Goal: Information Seeking & Learning: Learn about a topic

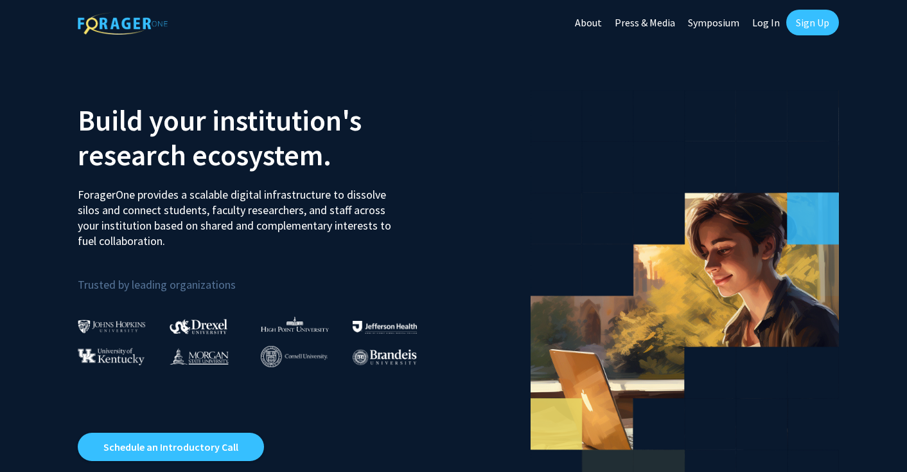
click at [766, 26] on link "Log In" at bounding box center [766, 22] width 40 height 45
select select
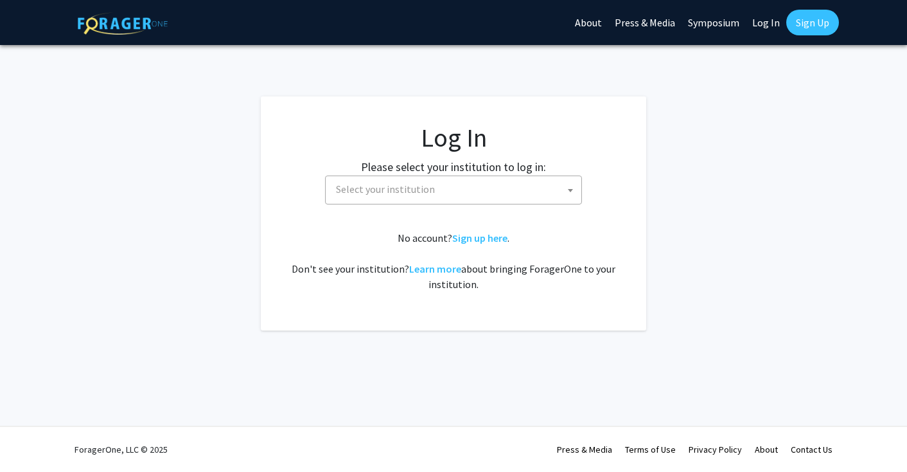
click at [475, 190] on span "Select your institution" at bounding box center [456, 189] width 251 height 26
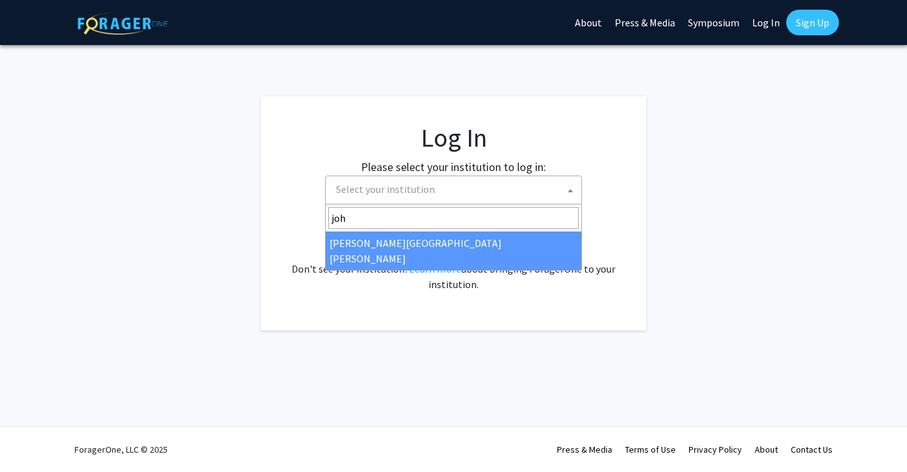
type input "joh"
select select "1"
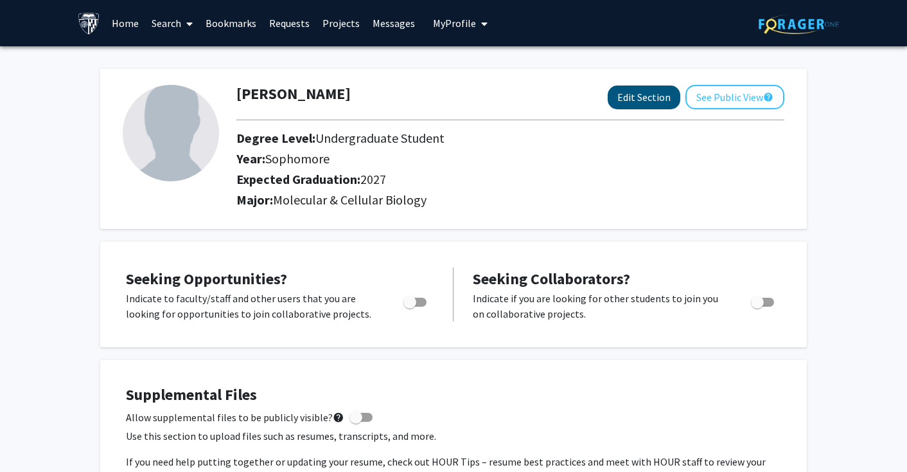
click at [612, 100] on button "Edit Section" at bounding box center [644, 97] width 73 height 24
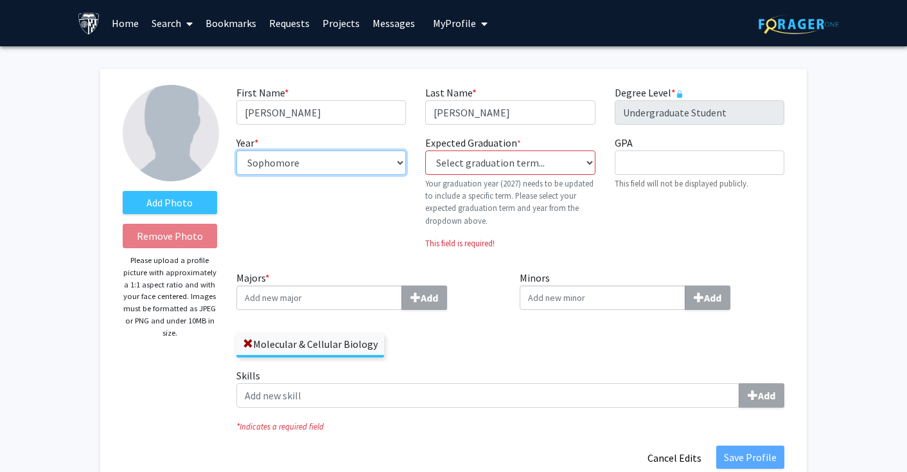
select select "junior"
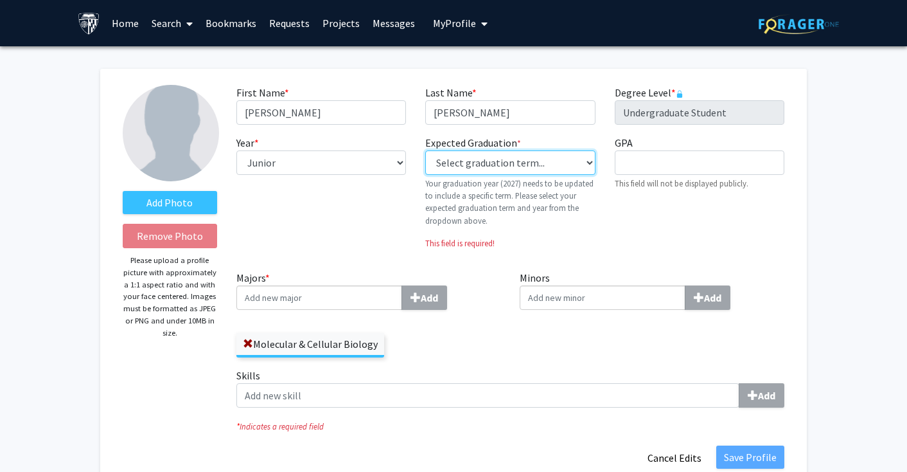
select select "38: spring_2027"
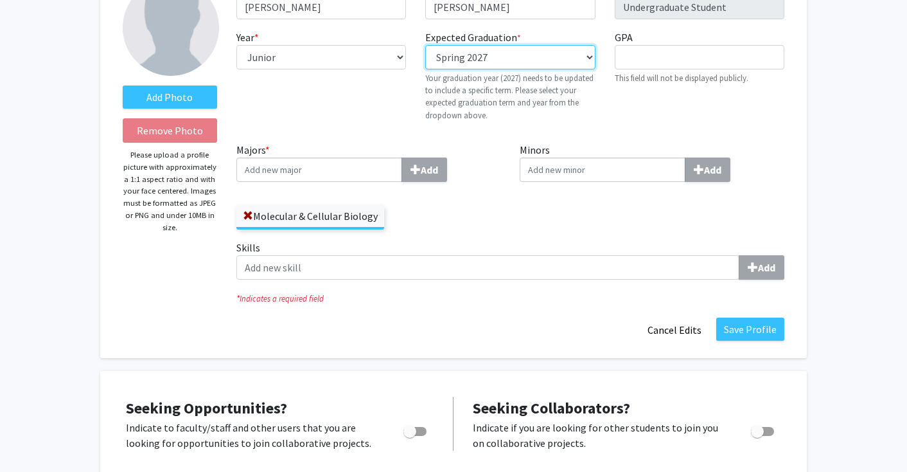
scroll to position [107, 0]
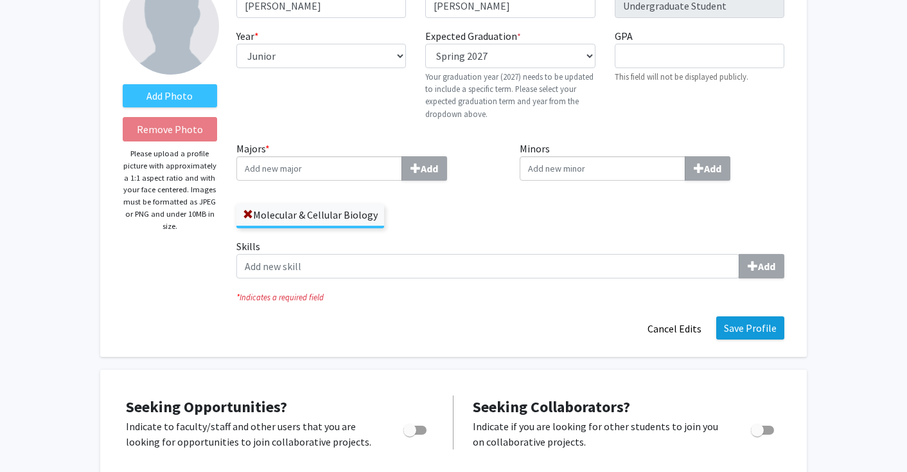
click at [747, 333] on button "Save Profile" at bounding box center [750, 327] width 68 height 23
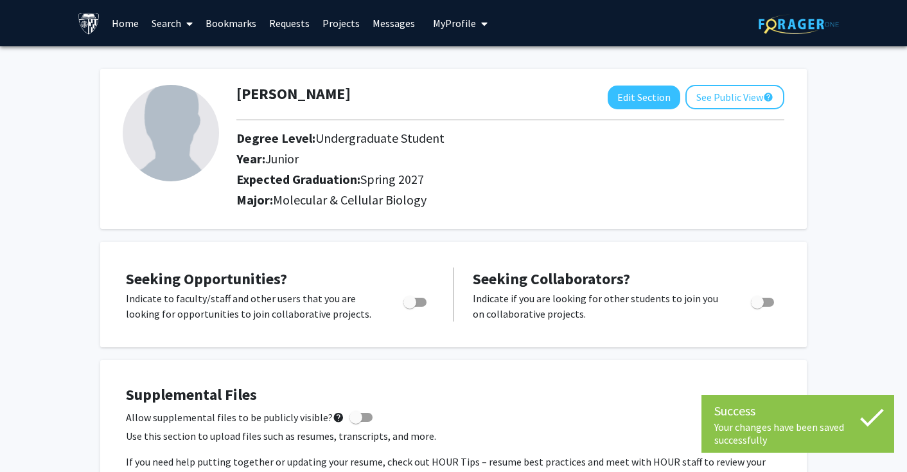
scroll to position [0, 0]
click at [170, 21] on link "Search" at bounding box center [172, 23] width 54 height 45
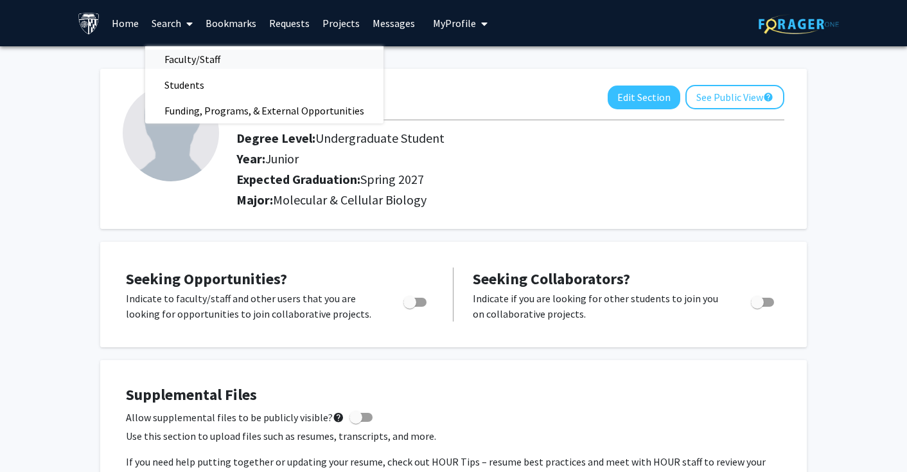
click at [202, 61] on span "Faculty/Staff" at bounding box center [192, 59] width 94 height 26
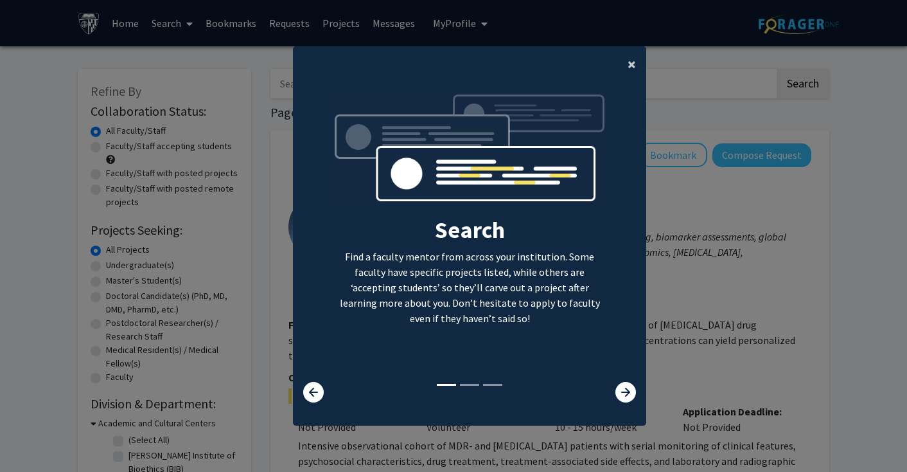
click at [633, 58] on span "×" at bounding box center [632, 64] width 8 height 20
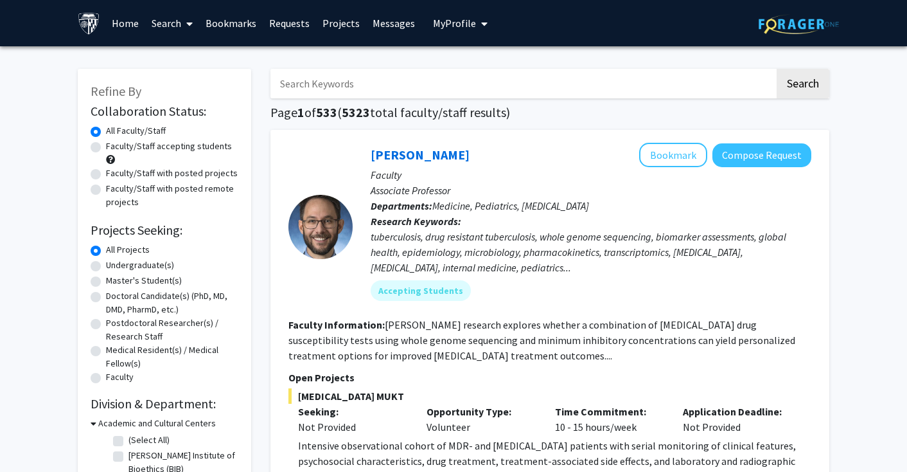
click at [172, 147] on label "Faculty/Staff accepting students" at bounding box center [169, 145] width 126 height 13
click at [114, 147] on input "Faculty/Staff accepting students" at bounding box center [110, 143] width 8 height 8
radio input "true"
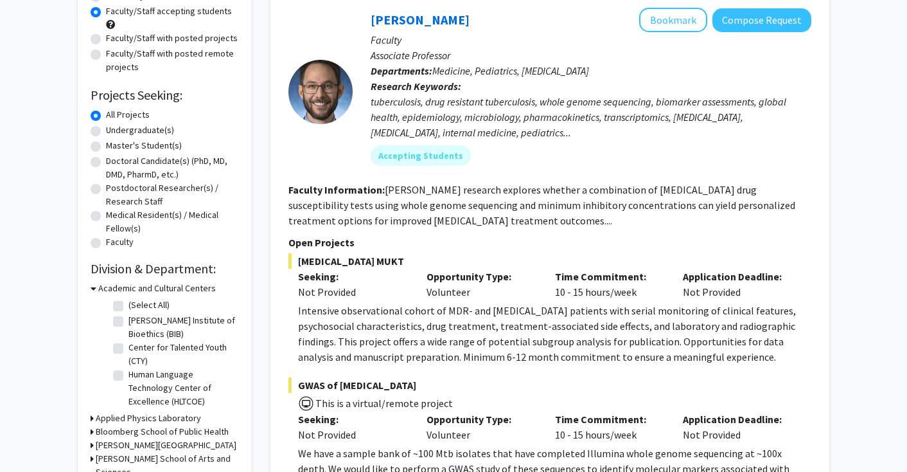
scroll to position [136, 0]
click at [151, 130] on label "Undergraduate(s)" at bounding box center [140, 129] width 68 height 13
click at [114, 130] on input "Undergraduate(s)" at bounding box center [110, 127] width 8 height 8
radio input "true"
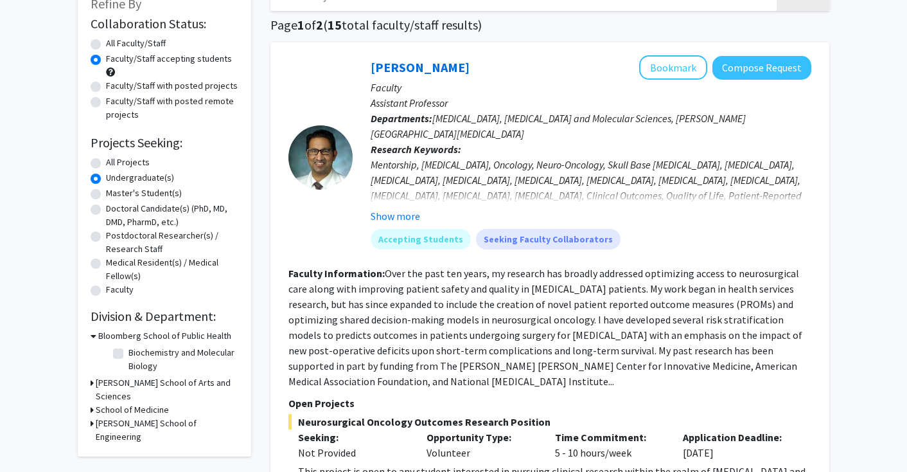
scroll to position [165, 0]
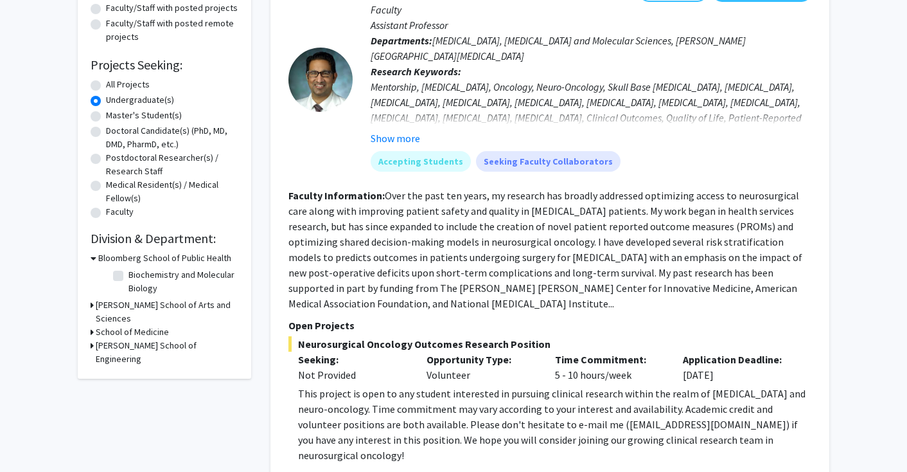
click at [109, 303] on h3 "[PERSON_NAME] School of Arts and Sciences" at bounding box center [167, 311] width 143 height 27
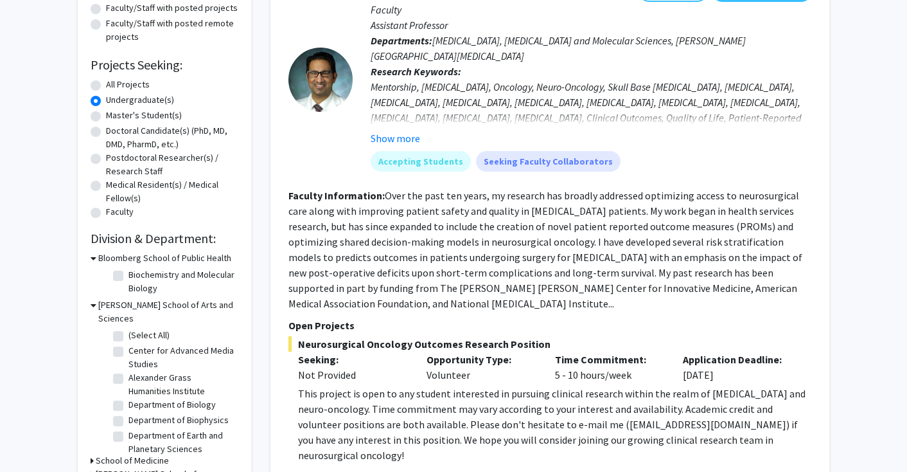
click at [128, 279] on label "Biochemistry and Molecular Biology" at bounding box center [181, 281] width 107 height 27
click at [128, 276] on input "Biochemistry and Molecular Biology" at bounding box center [132, 272] width 8 height 8
checkbox input "true"
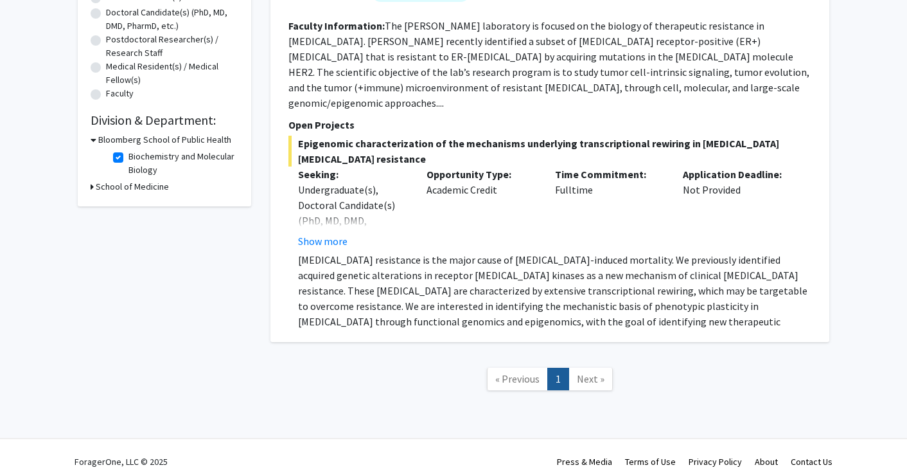
scroll to position [281, 0]
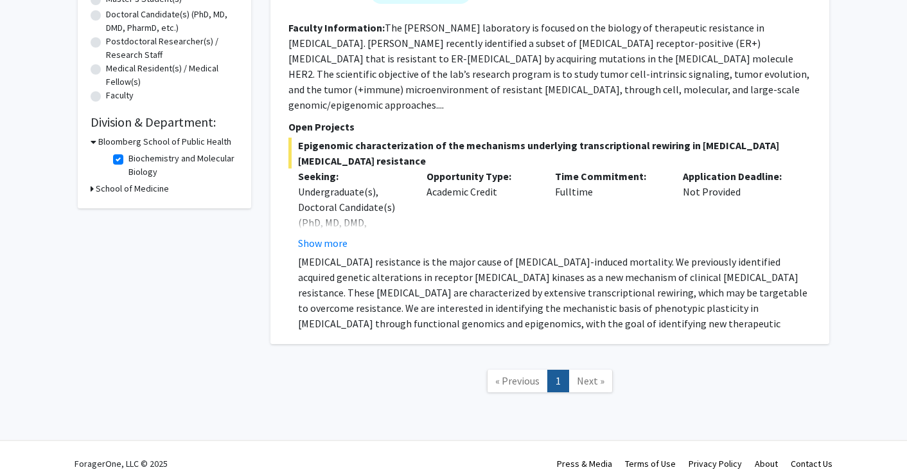
click at [123, 190] on h3 "School of Medicine" at bounding box center [132, 188] width 73 height 13
click at [123, 190] on h3 "School of Medicine" at bounding box center [134, 188] width 73 height 13
click at [128, 157] on label "Biochemistry and Molecular Biology" at bounding box center [181, 165] width 107 height 27
click at [128, 157] on input "Biochemistry and Molecular Biology" at bounding box center [132, 156] width 8 height 8
checkbox input "false"
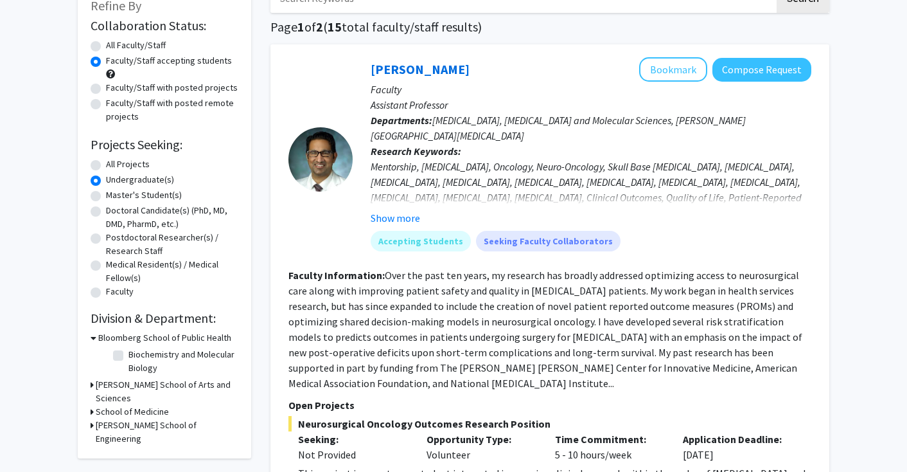
scroll to position [192, 0]
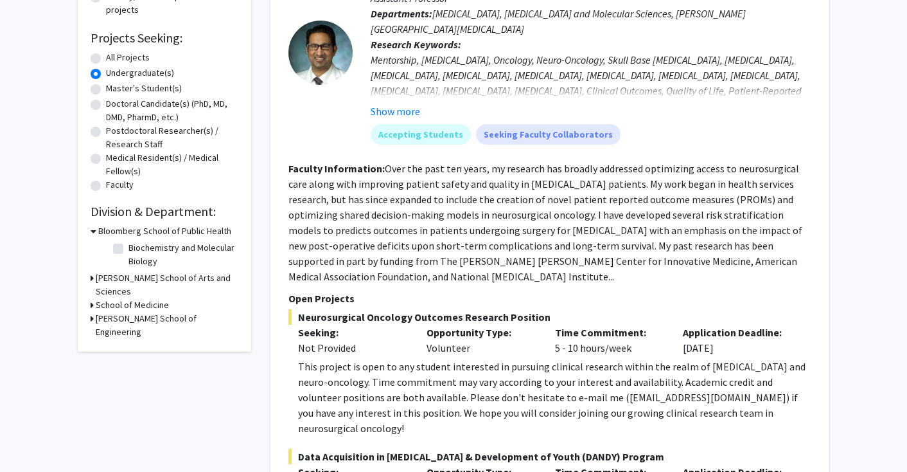
click at [146, 276] on h3 "[PERSON_NAME] School of Arts and Sciences" at bounding box center [167, 284] width 143 height 27
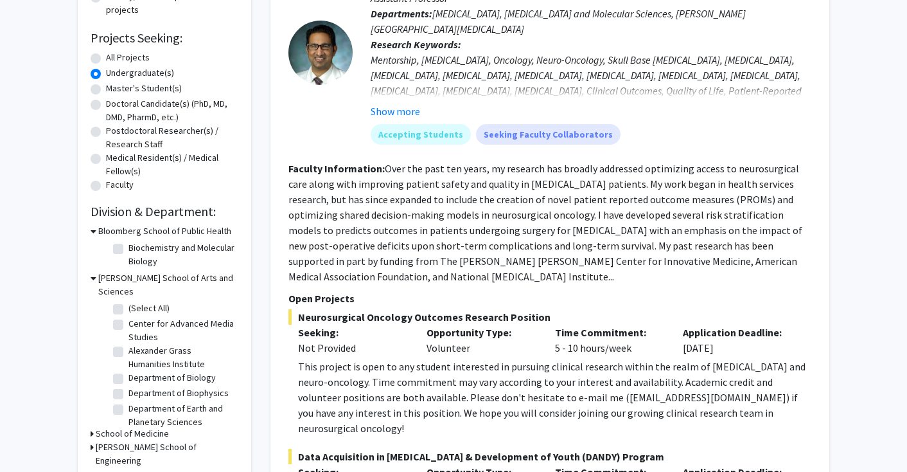
click at [128, 371] on label "Department of Biology" at bounding box center [171, 377] width 87 height 13
click at [128, 371] on input "Department of Biology" at bounding box center [132, 375] width 8 height 8
checkbox input "true"
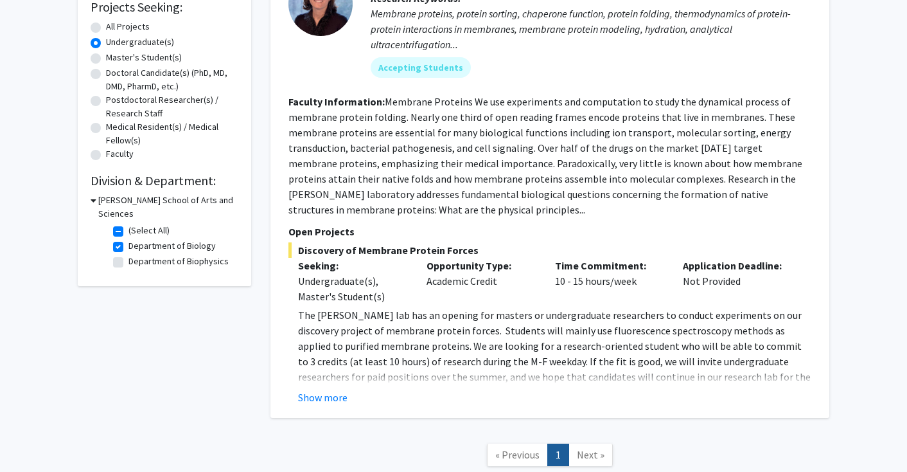
scroll to position [250, 0]
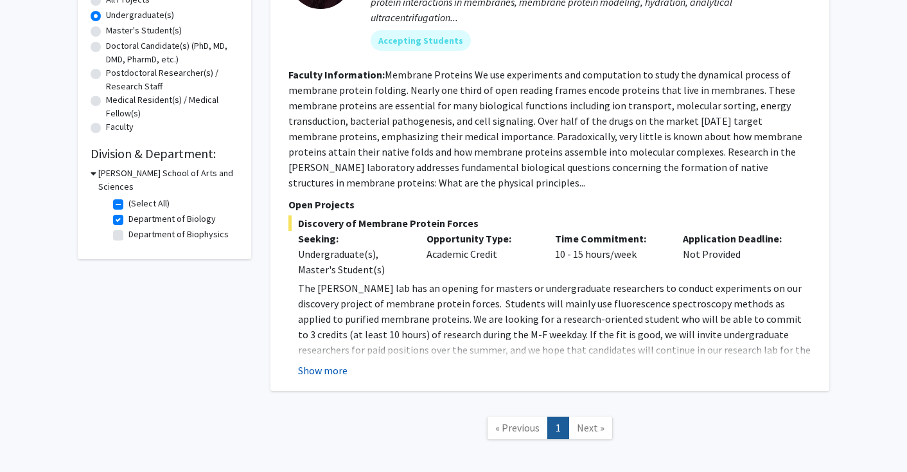
click at [315, 375] on button "Show more" at bounding box center [322, 369] width 49 height 15
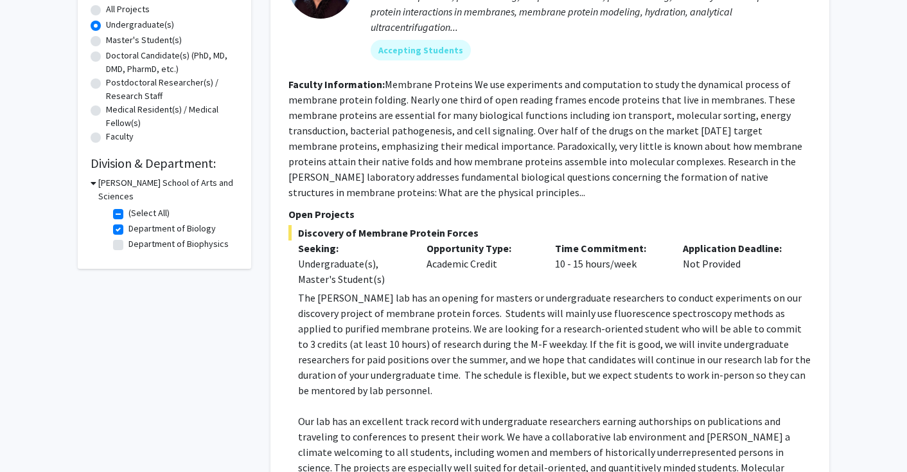
scroll to position [241, 0]
click at [128, 206] on label "(Select All)" at bounding box center [148, 212] width 41 height 13
click at [128, 206] on input "(Select All)" at bounding box center [132, 210] width 8 height 8
checkbox input "false"
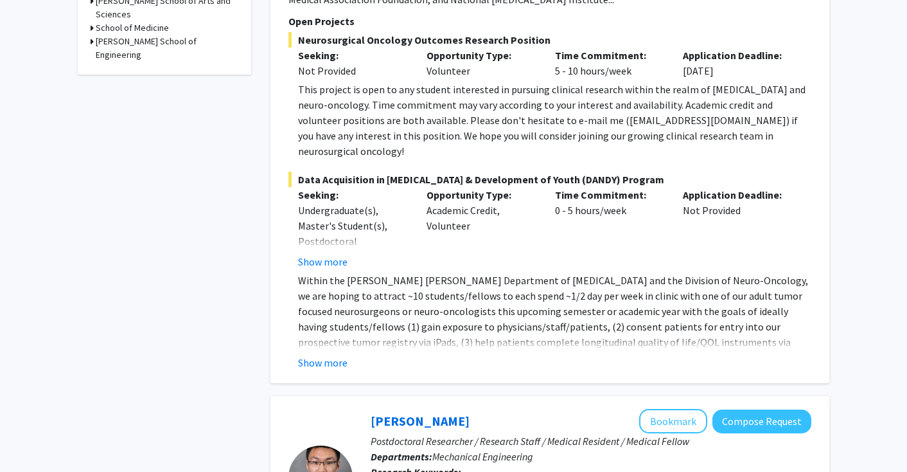
scroll to position [469, 0]
click at [322, 355] on button "Show more" at bounding box center [322, 362] width 49 height 15
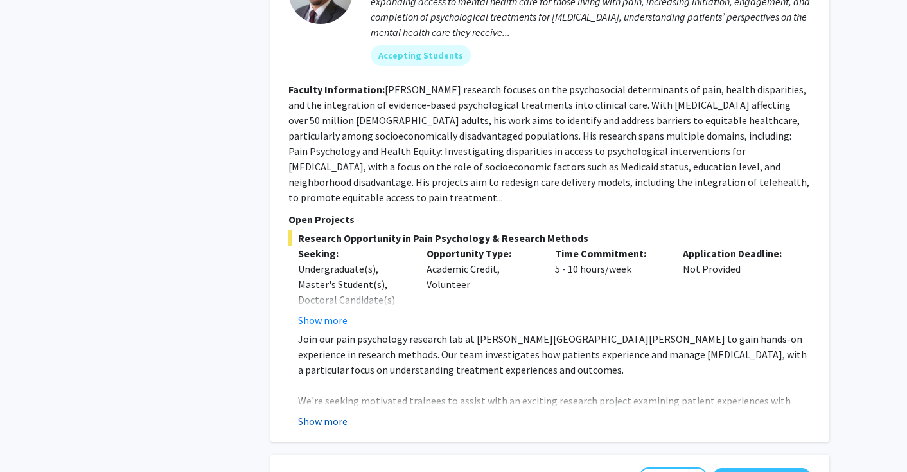
scroll to position [1893, 0]
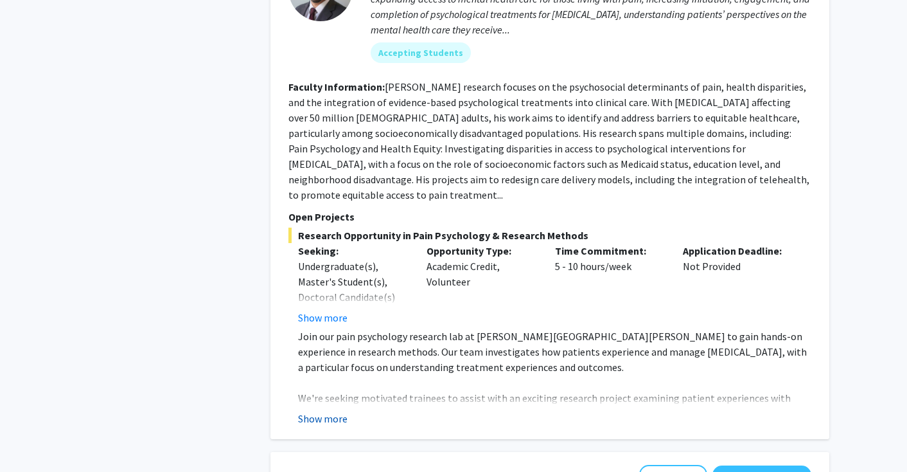
click at [338, 410] on button "Show more" at bounding box center [322, 417] width 49 height 15
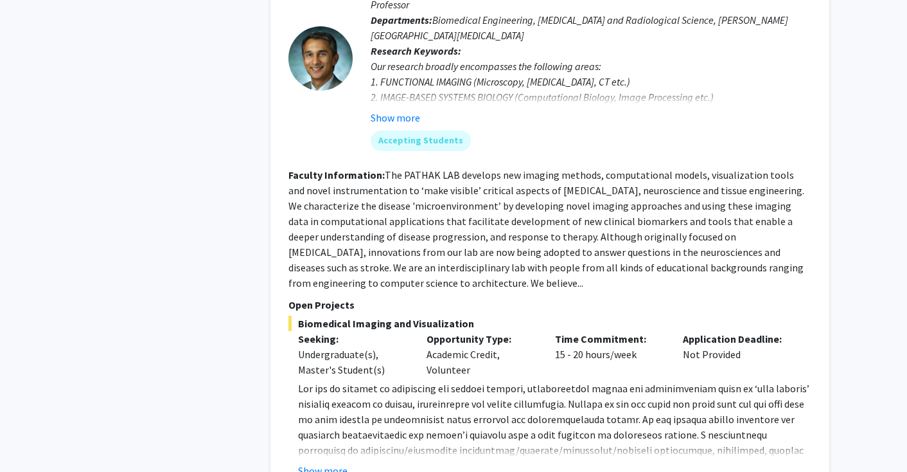
scroll to position [4959, 0]
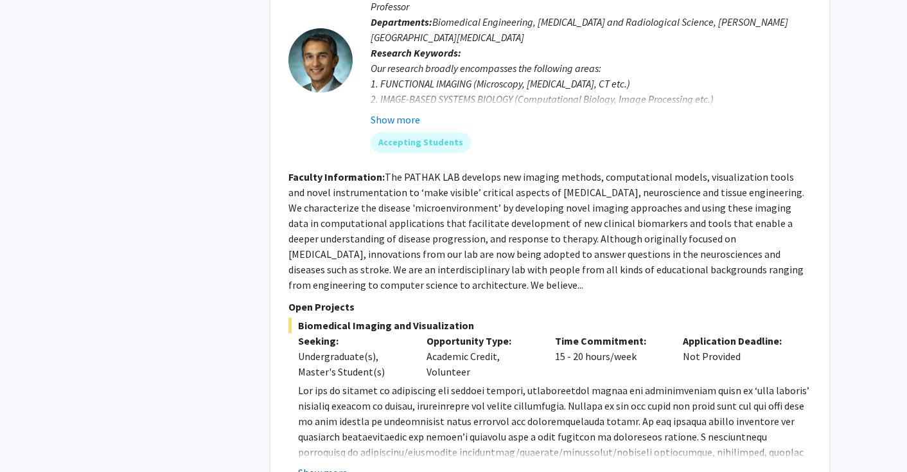
click at [330, 464] on button "Show more" at bounding box center [322, 471] width 49 height 15
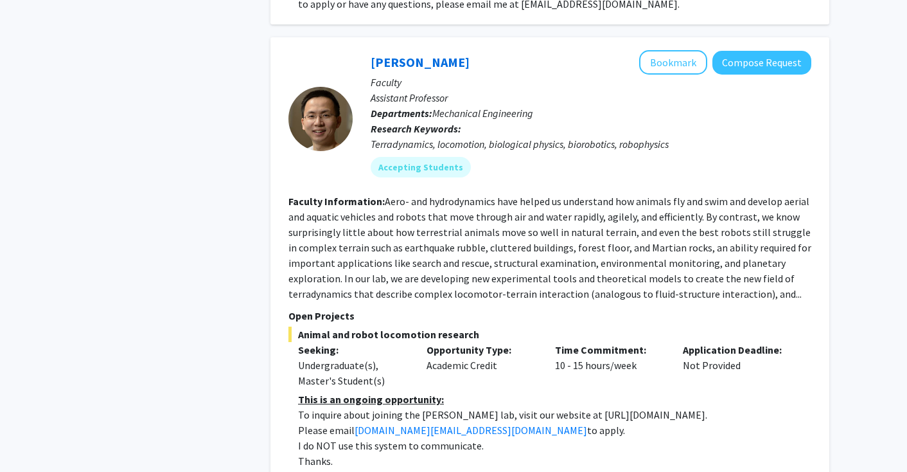
scroll to position [6045, 0]
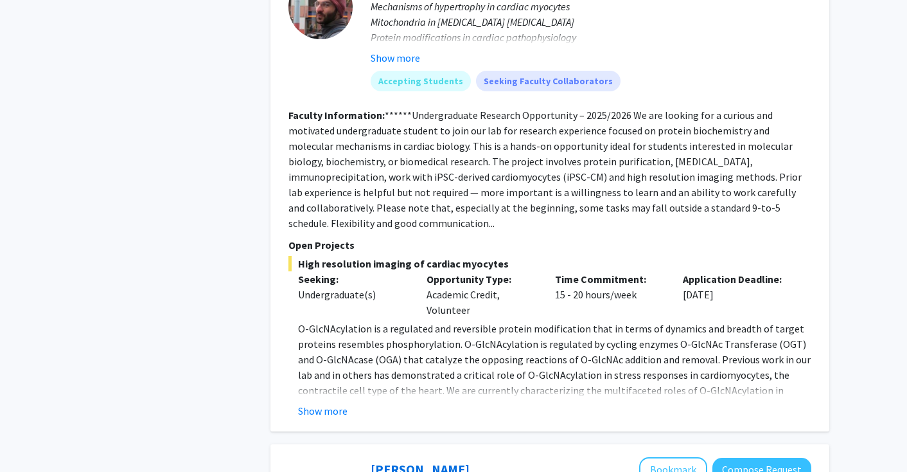
scroll to position [1205, 0]
click at [328, 403] on button "Show more" at bounding box center [322, 410] width 49 height 15
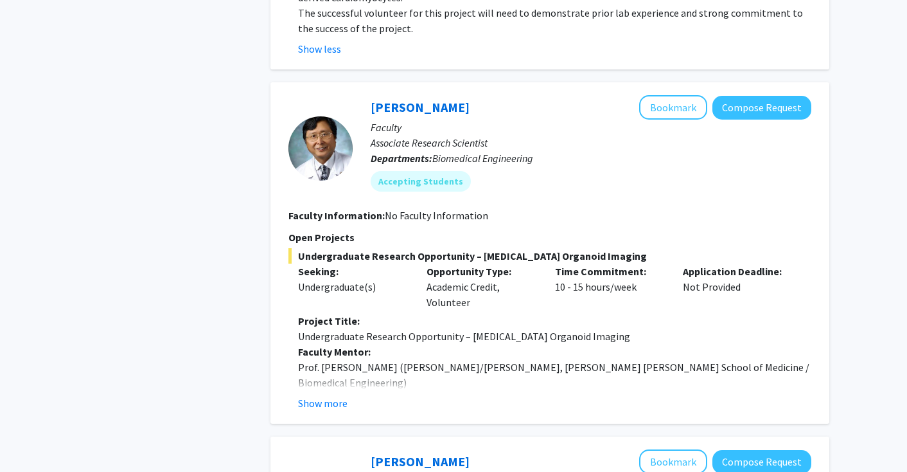
scroll to position [1644, 0]
click at [332, 395] on button "Show more" at bounding box center [322, 402] width 49 height 15
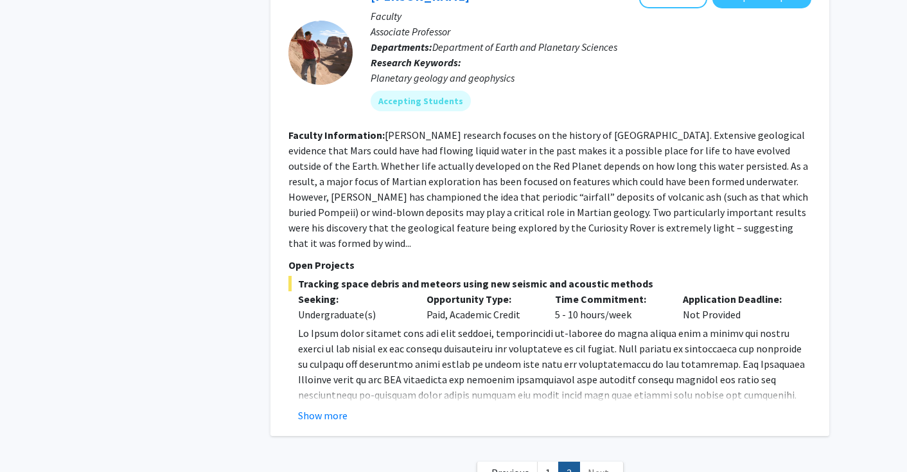
scroll to position [2525, 0]
click at [592, 466] on span "Next »" at bounding box center [602, 472] width 28 height 13
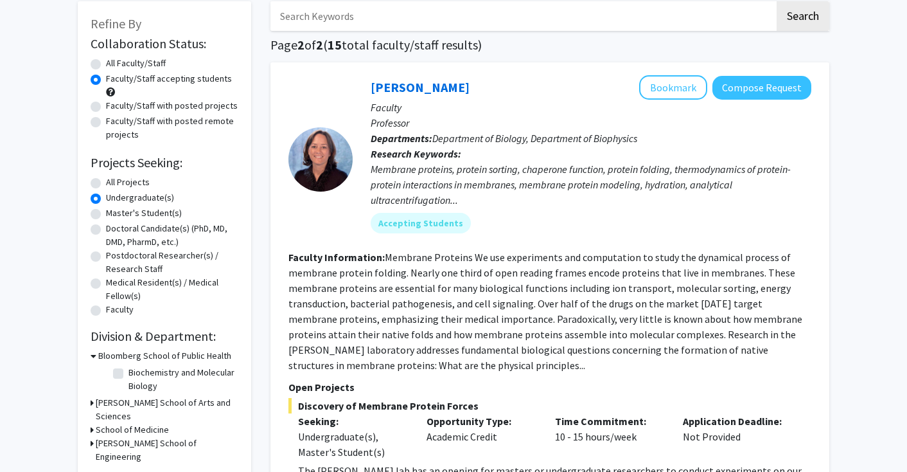
scroll to position [67, 0]
click at [139, 423] on h3 "School of Medicine" at bounding box center [132, 429] width 73 height 13
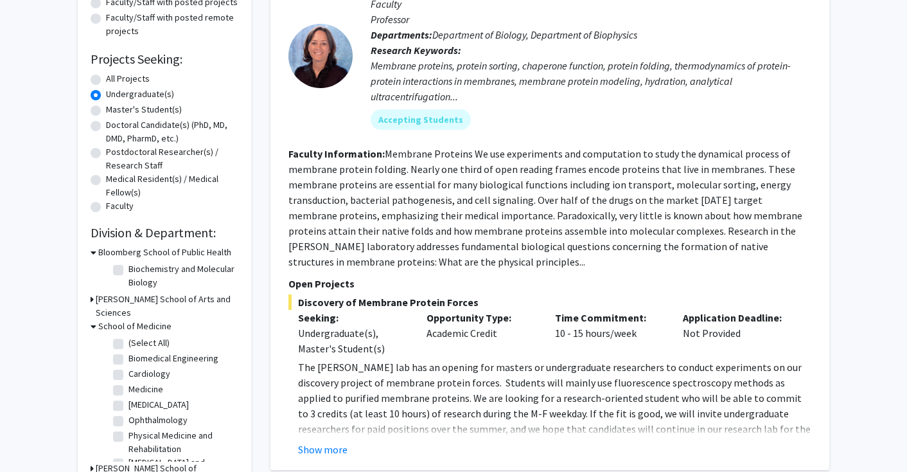
scroll to position [0, 0]
click at [128, 336] on label "(Select All)" at bounding box center [148, 342] width 41 height 13
click at [128, 336] on input "(Select All)" at bounding box center [132, 340] width 8 height 8
checkbox input "true"
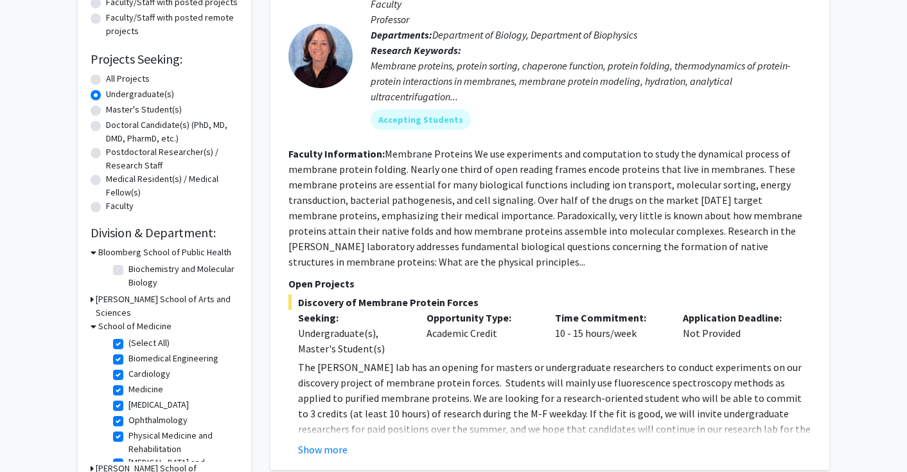
checkbox input "true"
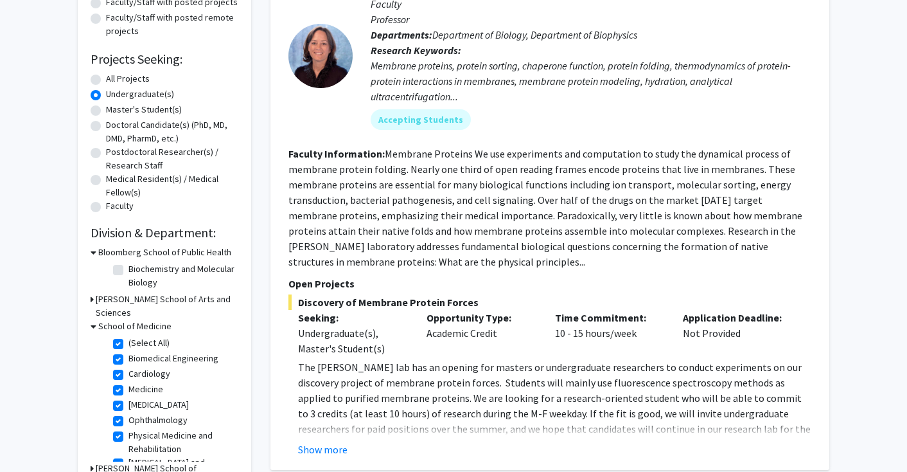
checkbox input "true"
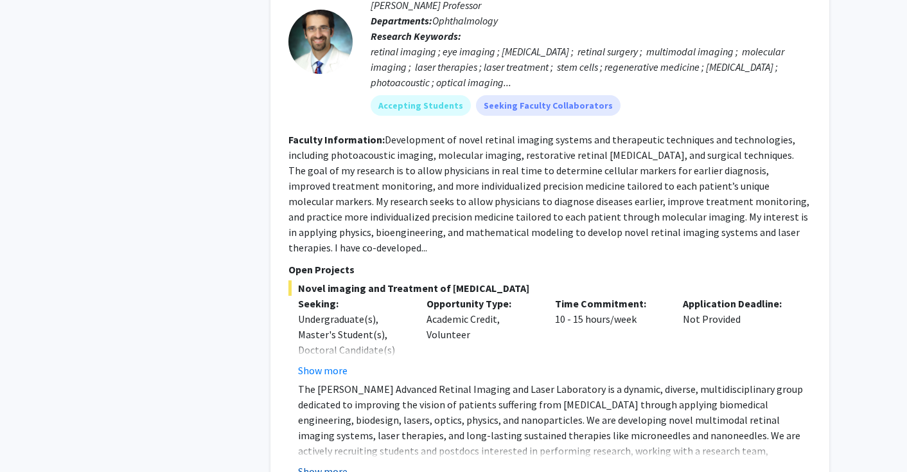
click at [315, 463] on button "Show more" at bounding box center [322, 470] width 49 height 15
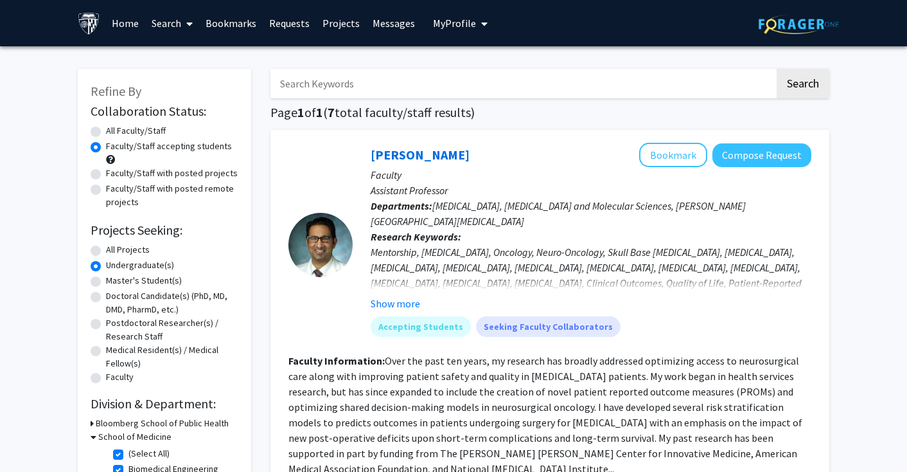
click at [336, 21] on link "Projects" at bounding box center [341, 23] width 50 height 45
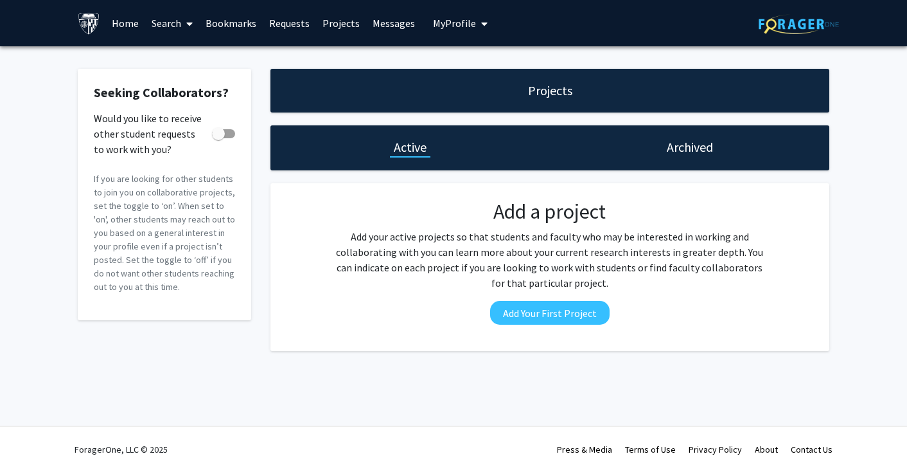
click at [181, 26] on span at bounding box center [187, 23] width 12 height 45
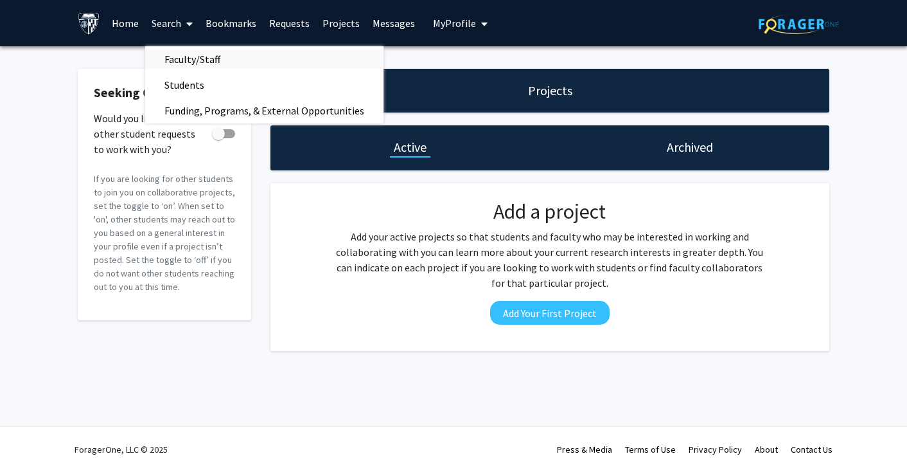
click at [188, 62] on span "Faculty/Staff" at bounding box center [192, 59] width 94 height 26
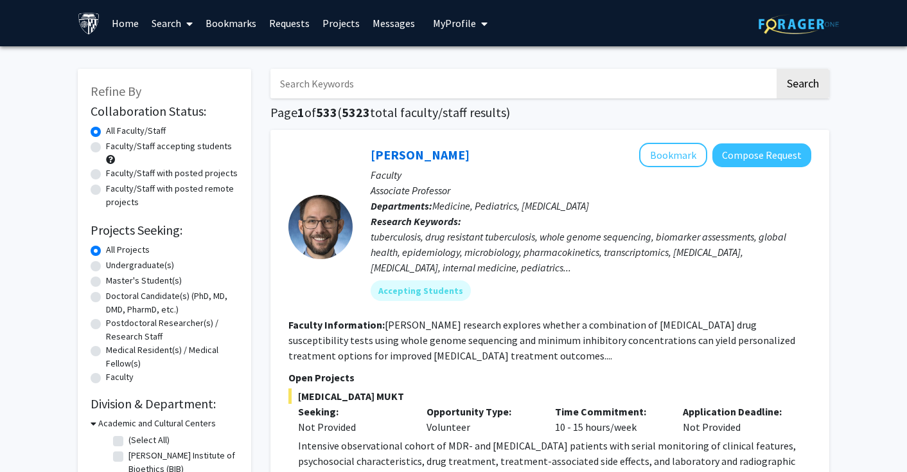
click at [138, 178] on label "Faculty/Staff with posted projects" at bounding box center [172, 172] width 132 height 13
click at [114, 175] on input "Faculty/Staff with posted projects" at bounding box center [110, 170] width 8 height 8
radio input "true"
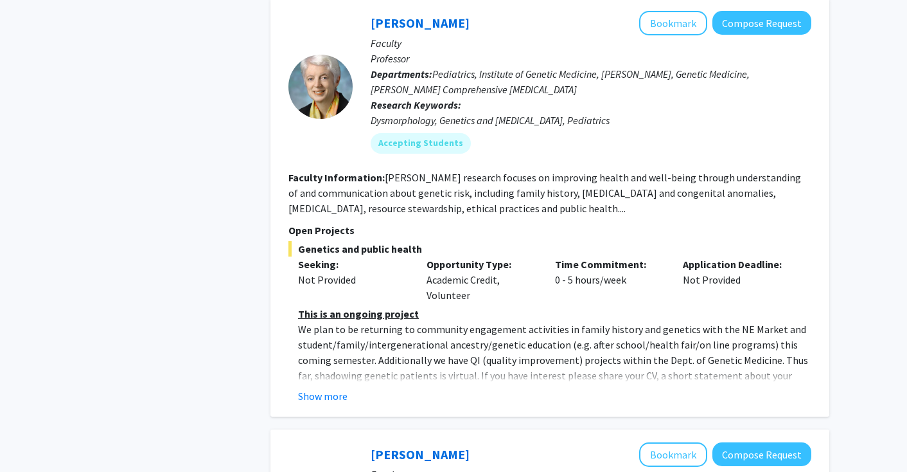
scroll to position [1581, 0]
click at [326, 388] on button "Show more" at bounding box center [322, 395] width 49 height 15
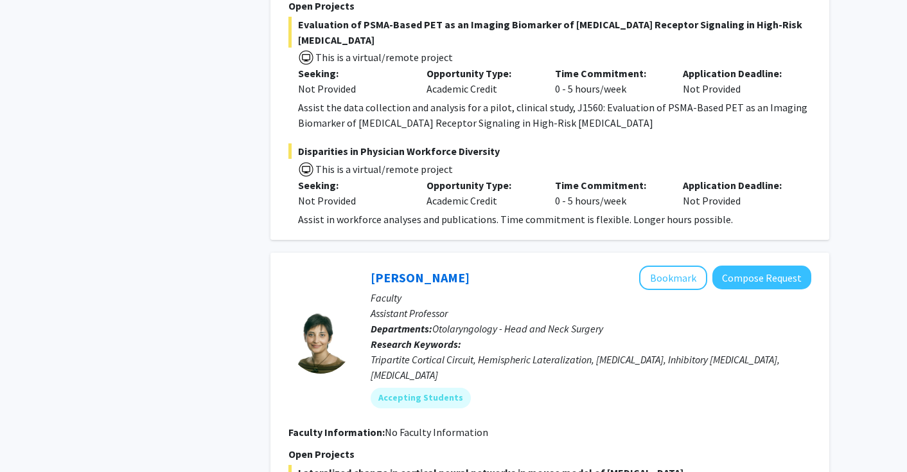
scroll to position [5974, 0]
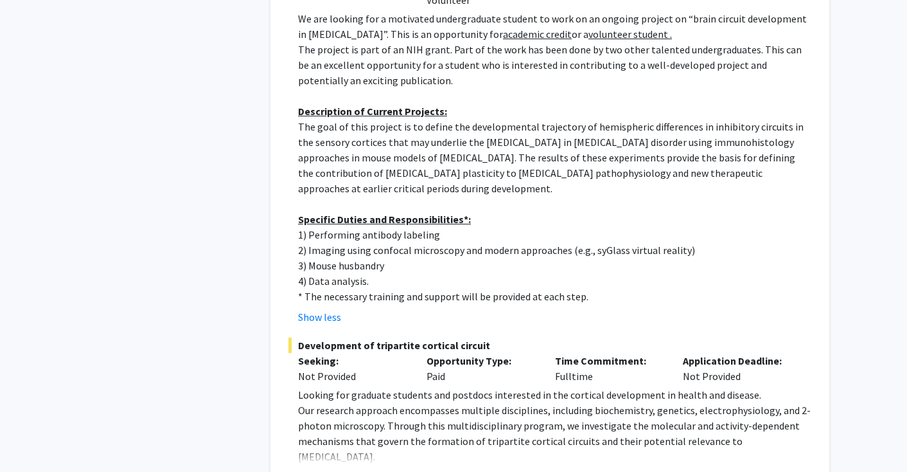
scroll to position [6430, 0]
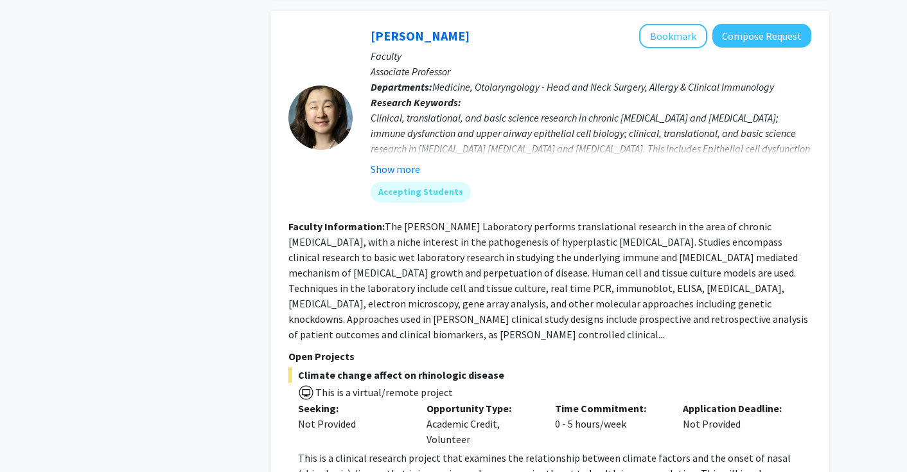
scroll to position [2124, 0]
click at [382, 161] on button "Show more" at bounding box center [395, 168] width 49 height 15
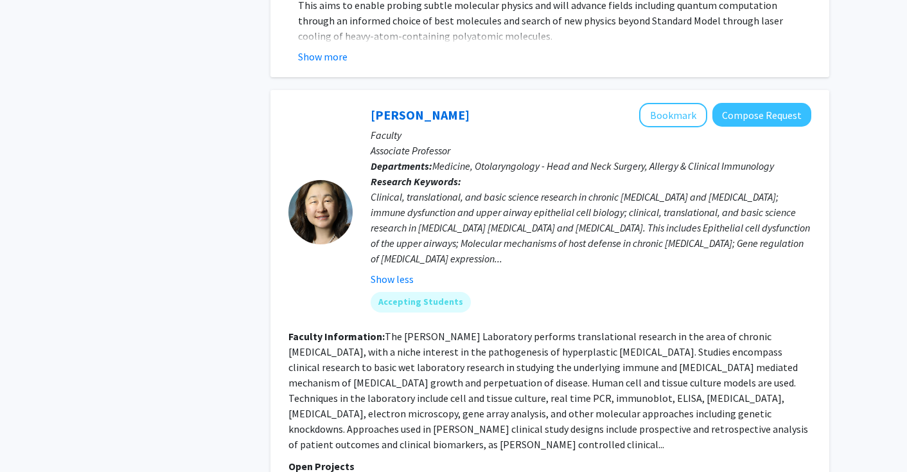
scroll to position [2050, 0]
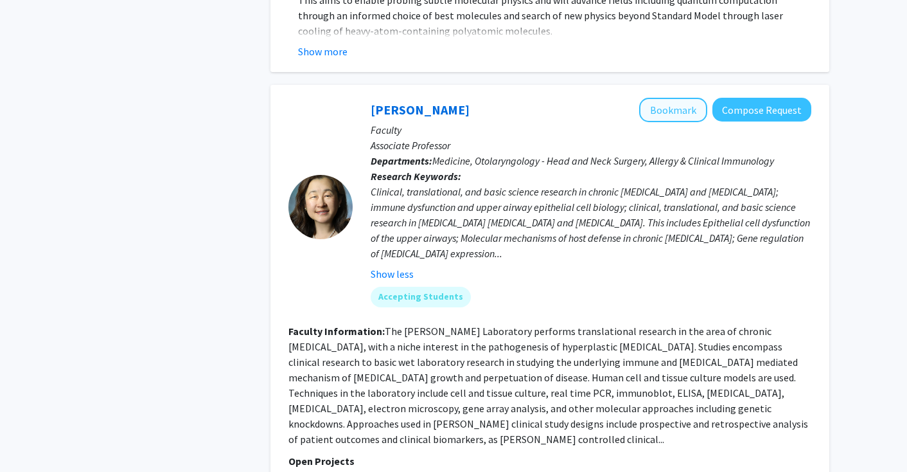
click at [667, 98] on button "Bookmark" at bounding box center [673, 110] width 68 height 24
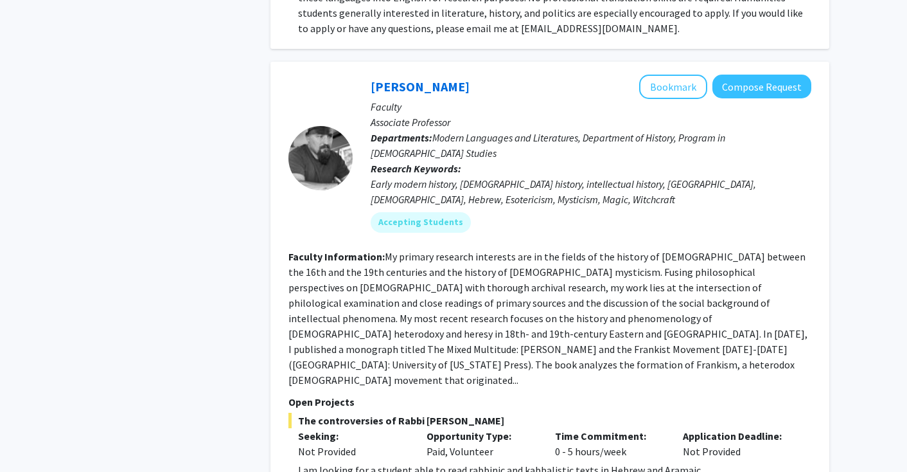
scroll to position [4712, 0]
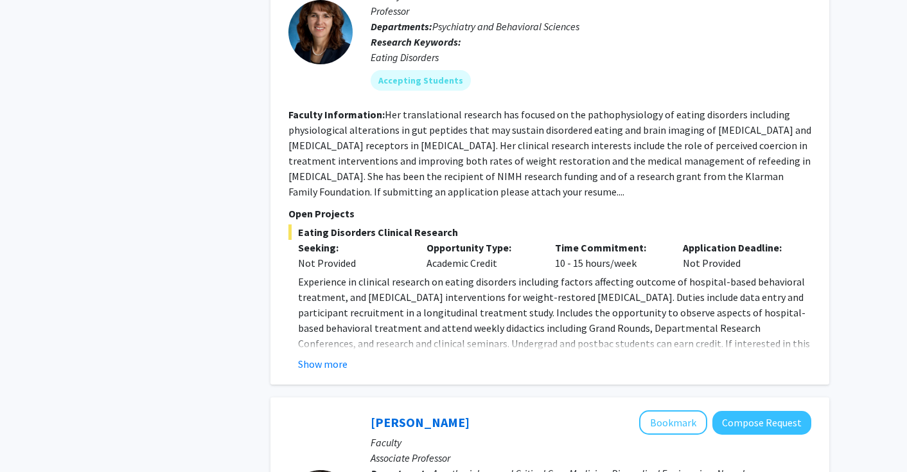
scroll to position [643, 0]
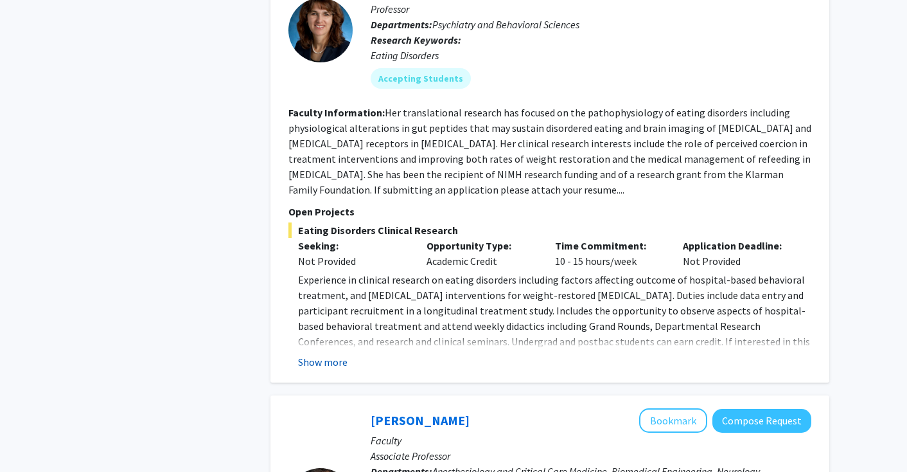
click at [322, 369] on button "Show more" at bounding box center [322, 361] width 49 height 15
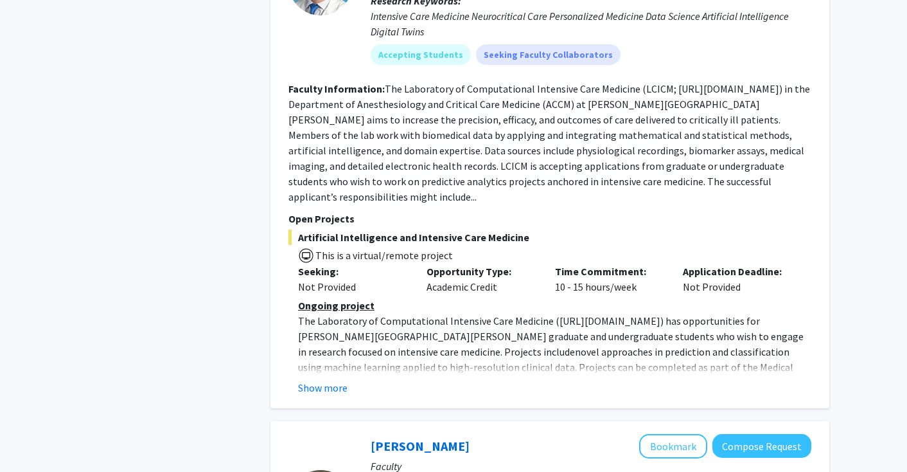
scroll to position [1188, 0]
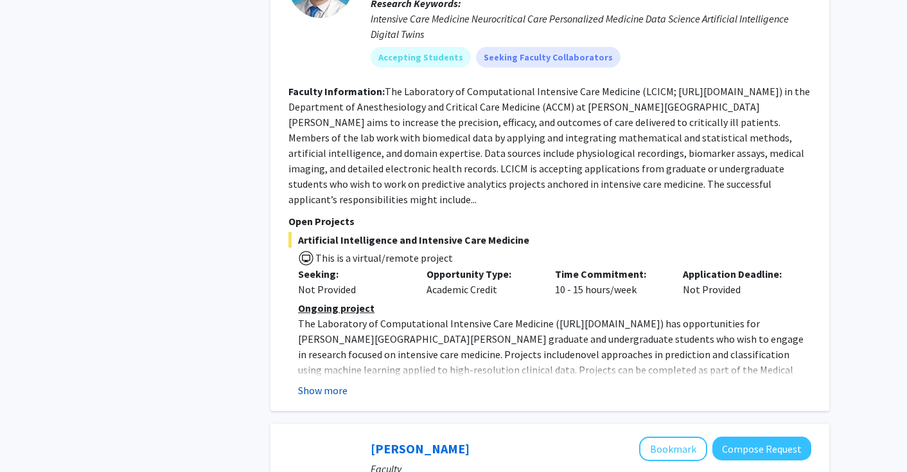
click at [312, 387] on button "Show more" at bounding box center [322, 389] width 49 height 15
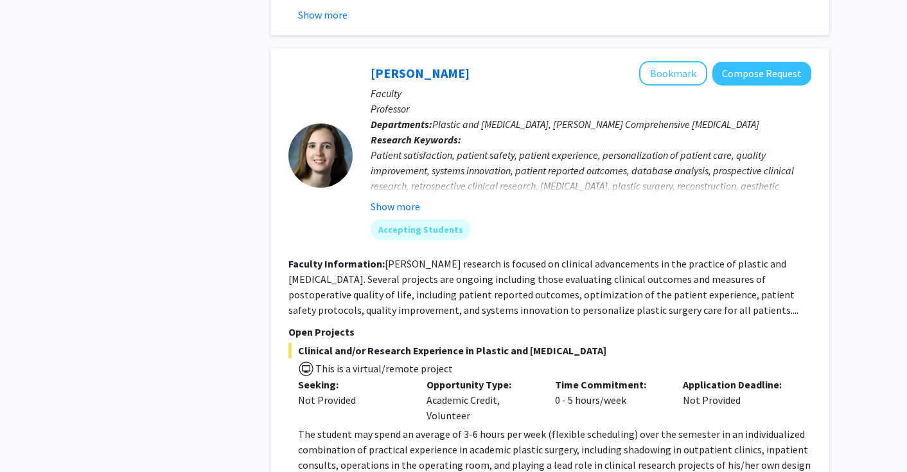
scroll to position [2675, 0]
click at [412, 198] on button "Show more" at bounding box center [395, 205] width 49 height 15
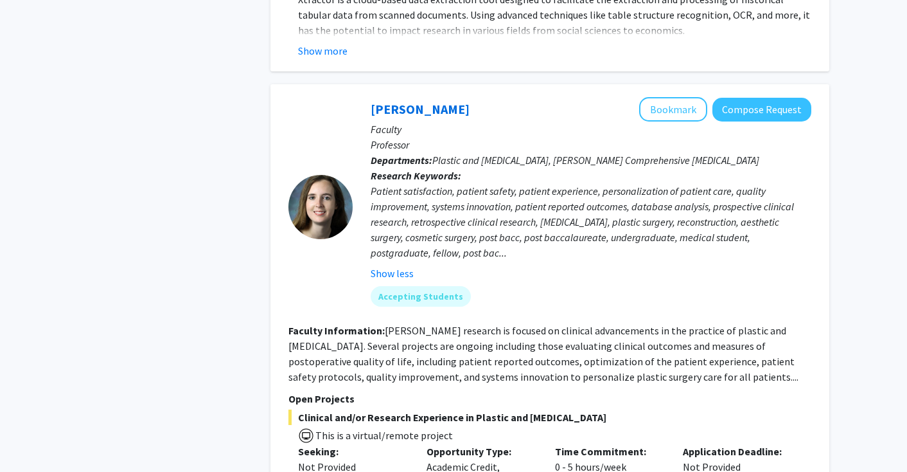
scroll to position [2635, 0]
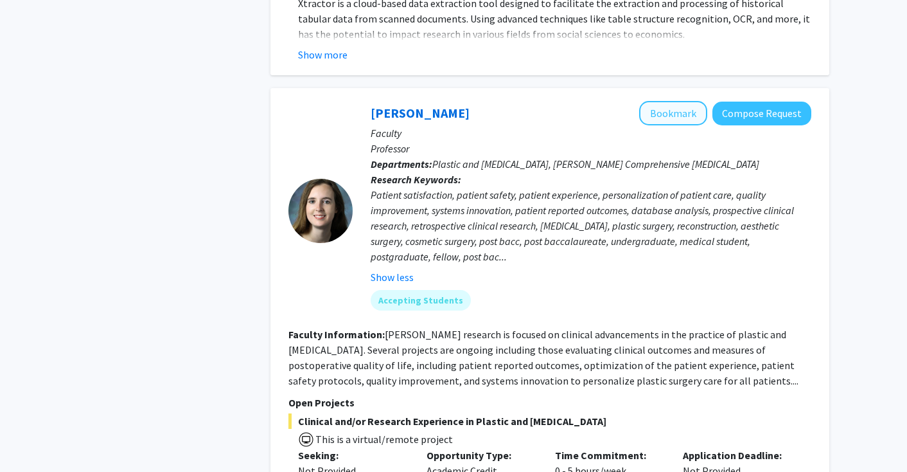
click at [684, 101] on button "Bookmark" at bounding box center [673, 113] width 68 height 24
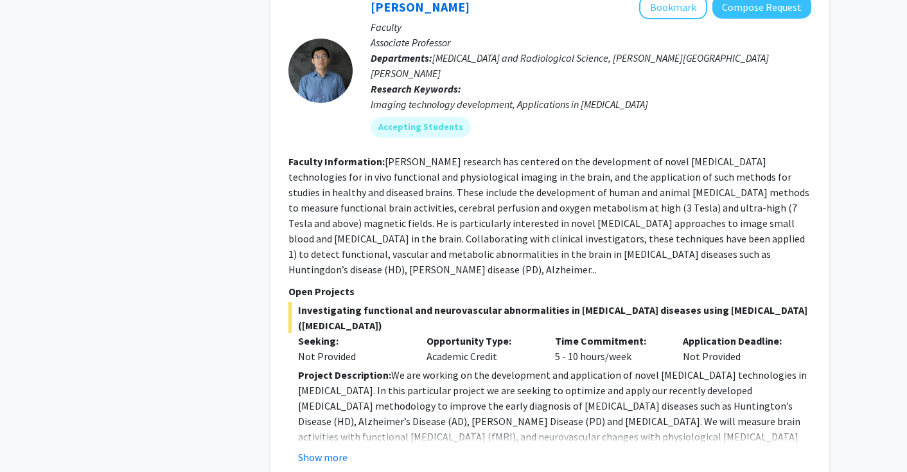
scroll to position [4222, 0]
click at [334, 449] on button "Show more" at bounding box center [322, 456] width 49 height 15
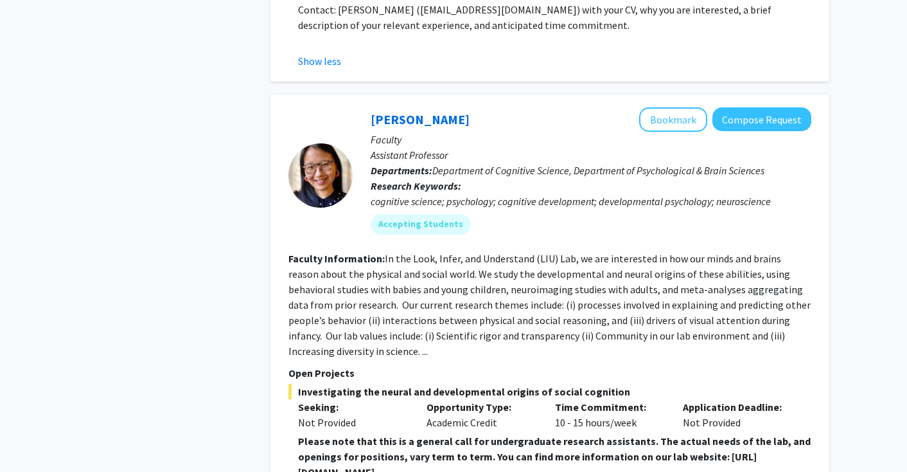
scroll to position [5003, 0]
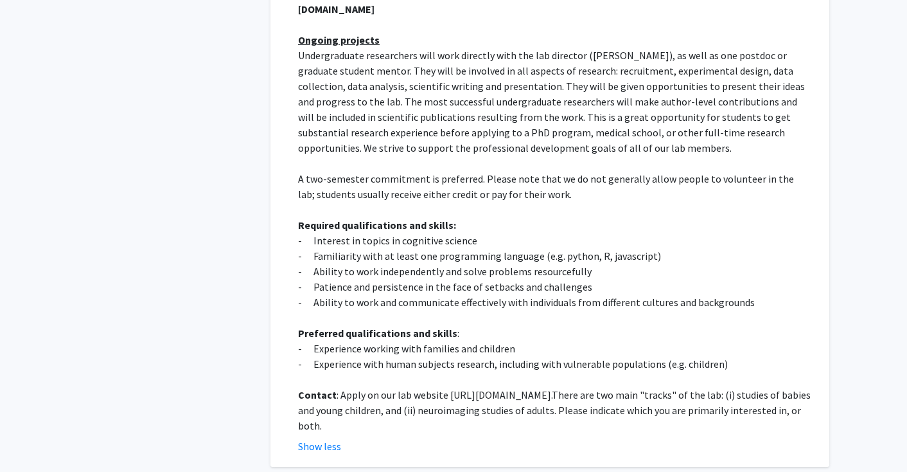
scroll to position [5465, 0]
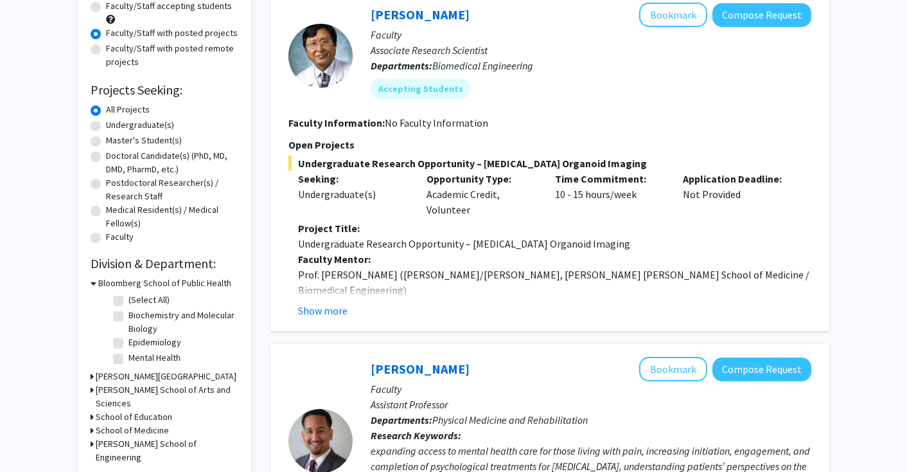
scroll to position [137, 0]
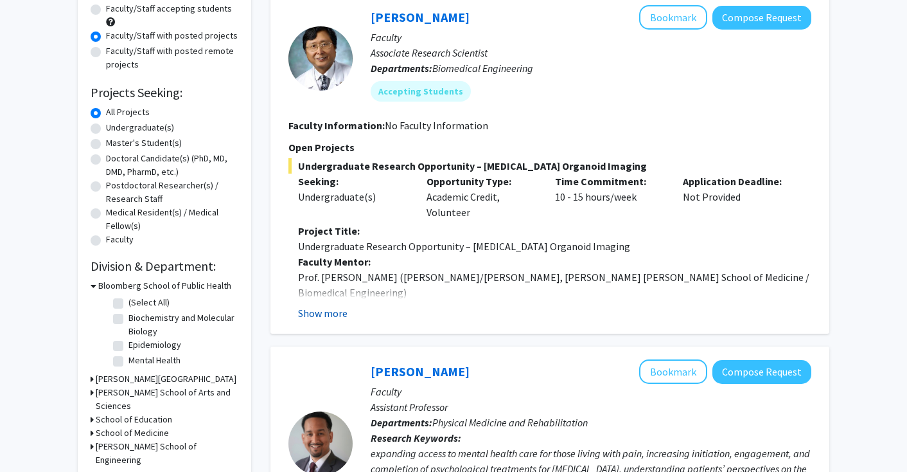
click at [327, 309] on button "Show more" at bounding box center [322, 312] width 49 height 15
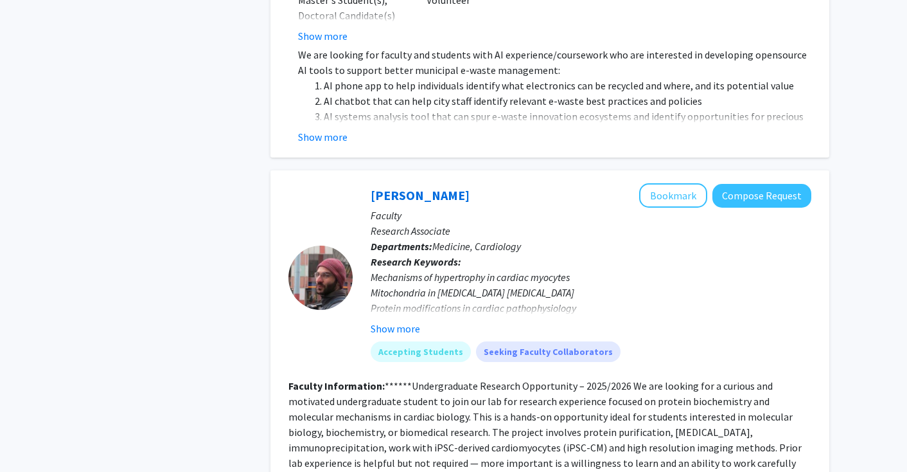
scroll to position [4251, 0]
click at [679, 182] on button "Bookmark" at bounding box center [673, 194] width 68 height 24
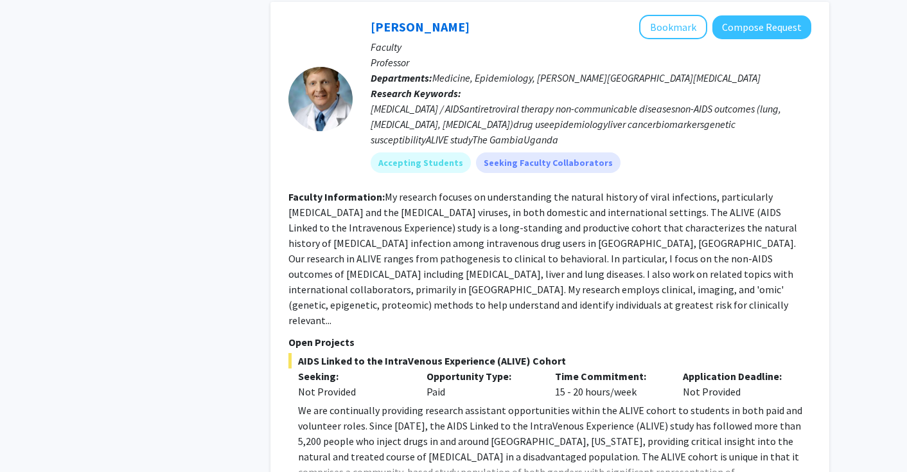
scroll to position [4963, 0]
